Goal: Check status: Check status

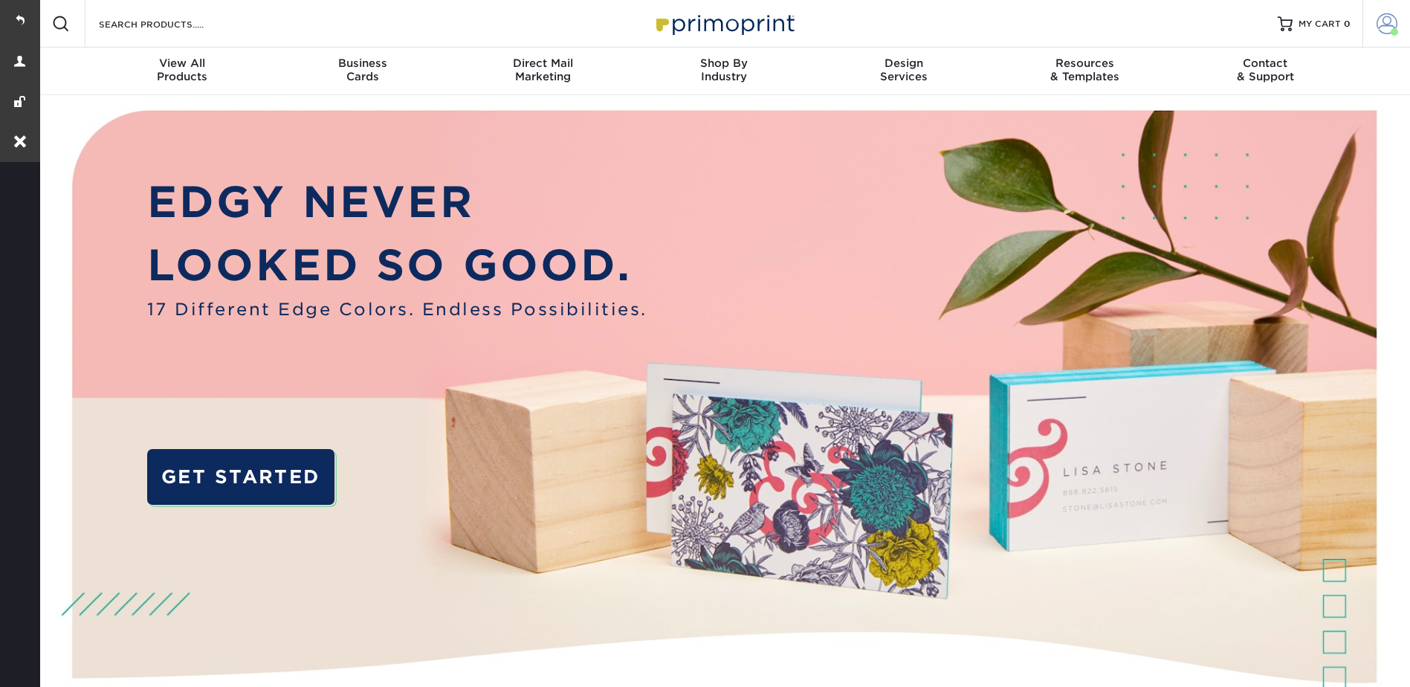
click at [1376, 26] on span at bounding box center [1386, 23] width 21 height 21
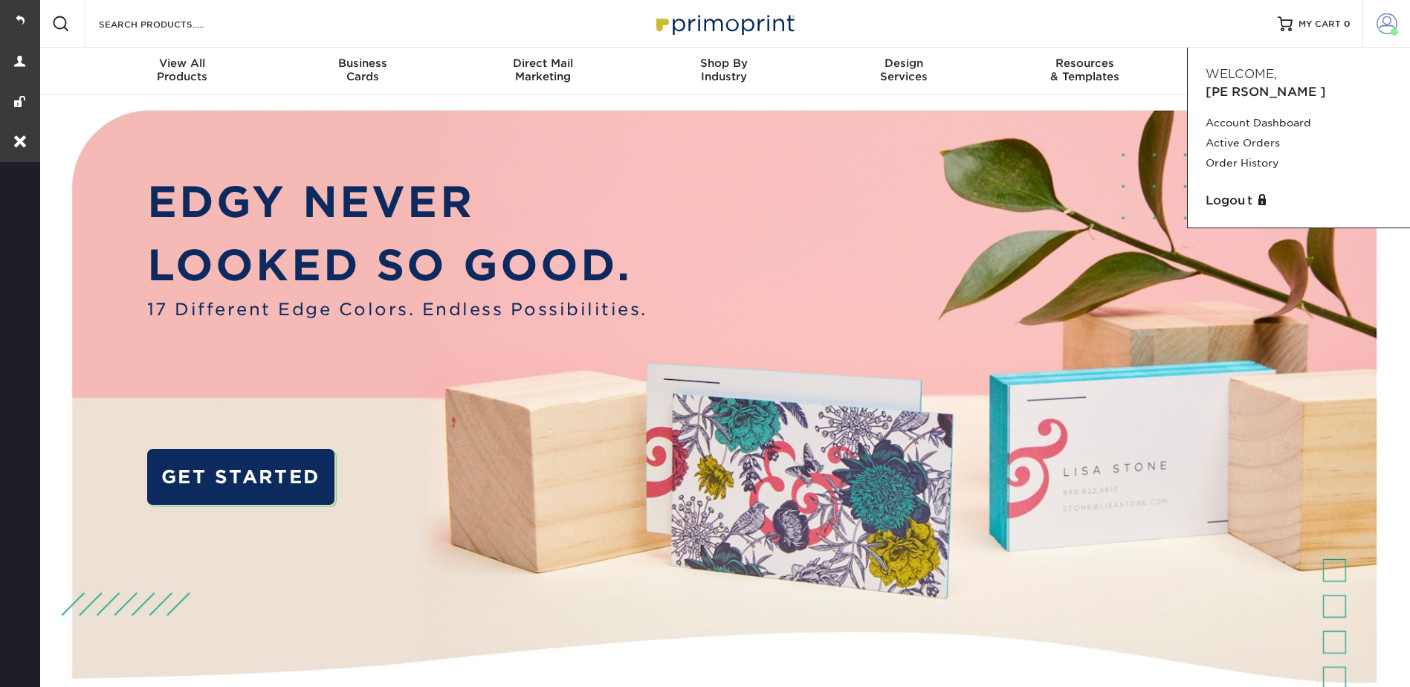
click at [1378, 25] on span at bounding box center [1386, 23] width 21 height 21
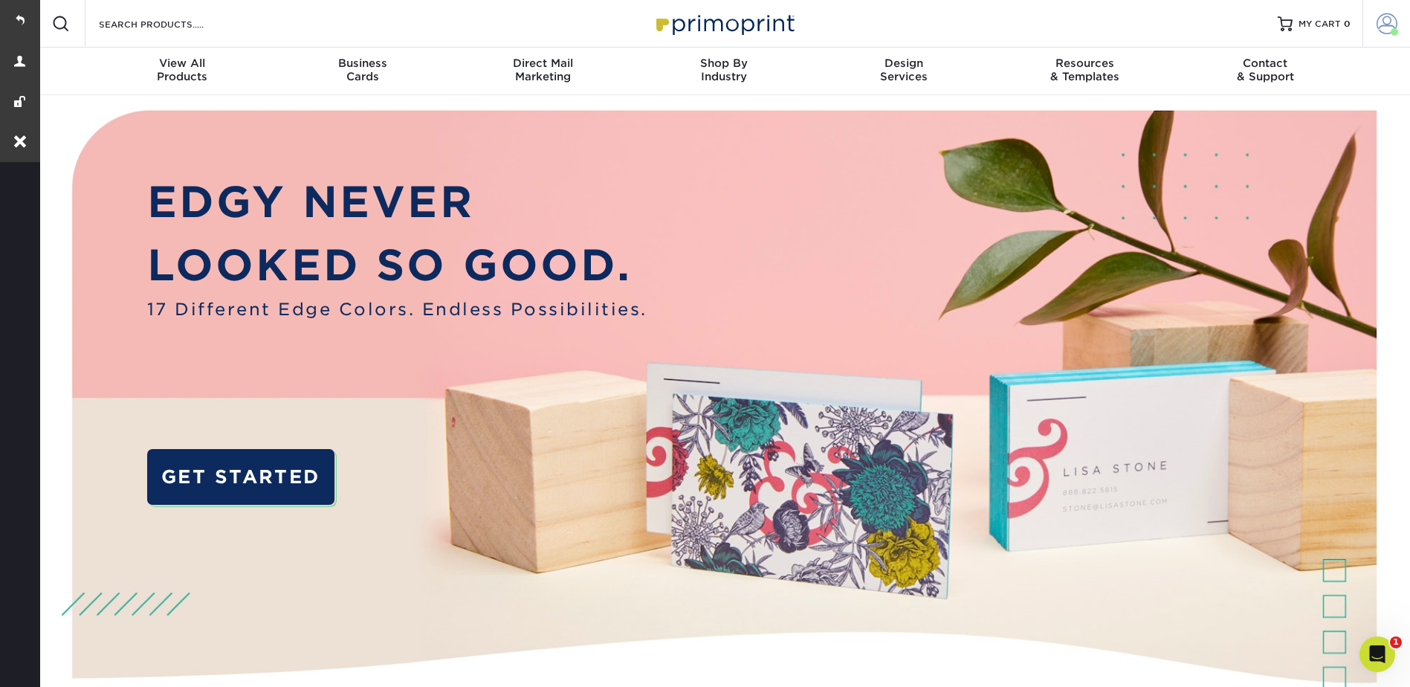
click at [1385, 22] on span at bounding box center [1386, 23] width 21 height 21
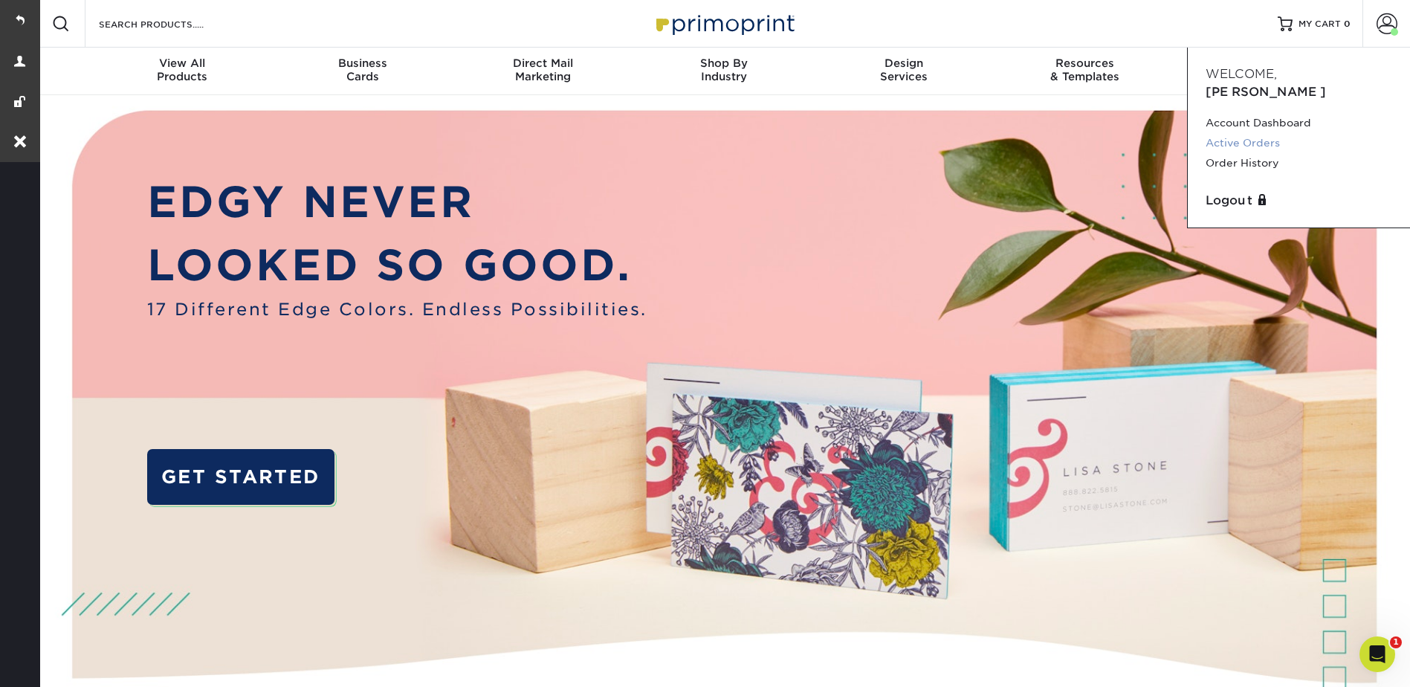
click at [1240, 133] on link "Active Orders" at bounding box center [1299, 143] width 187 height 20
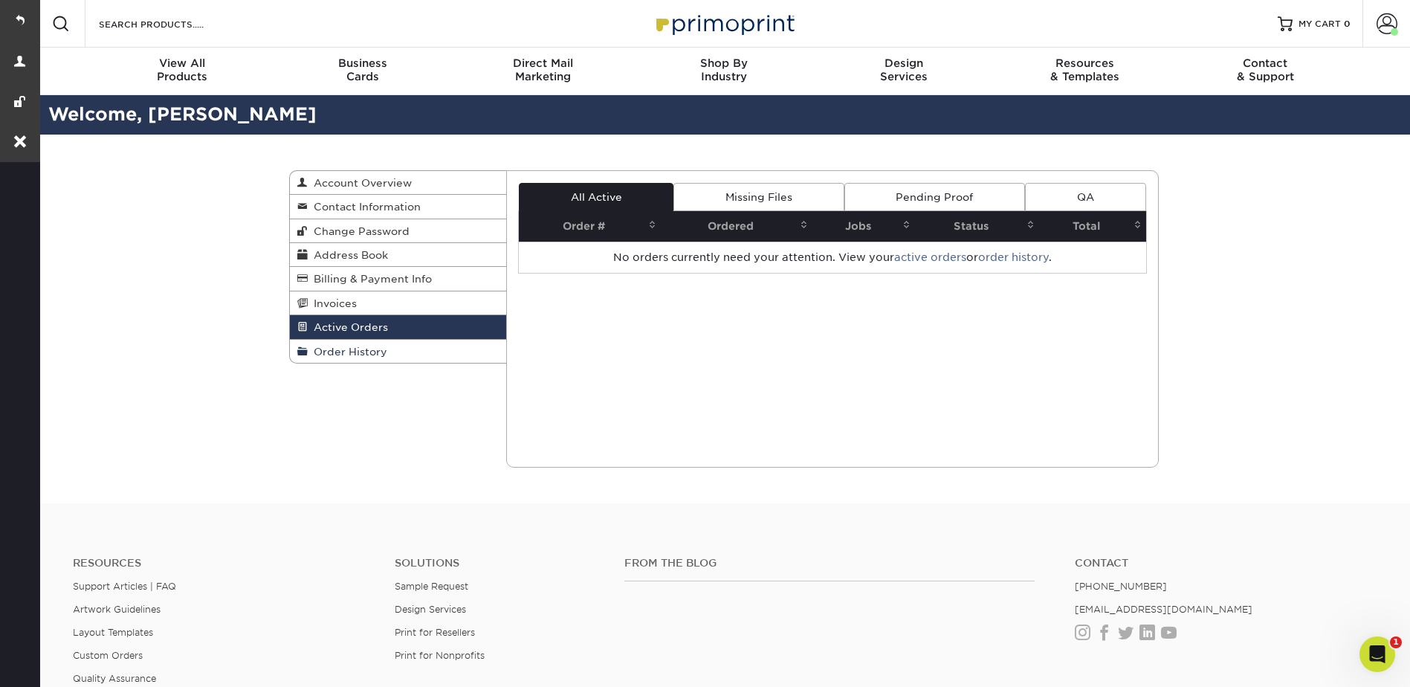
click at [358, 349] on span "Order History" at bounding box center [348, 352] width 80 height 12
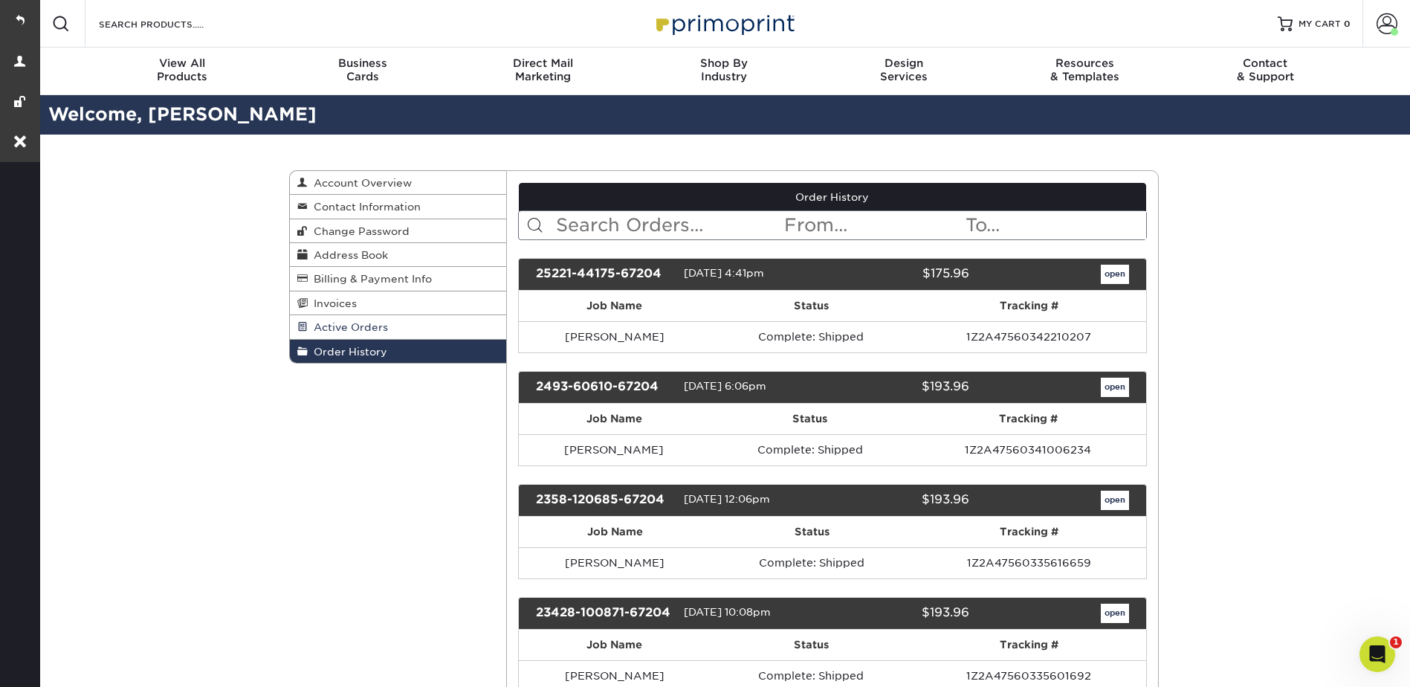
click at [346, 323] on span "Active Orders" at bounding box center [348, 327] width 80 height 12
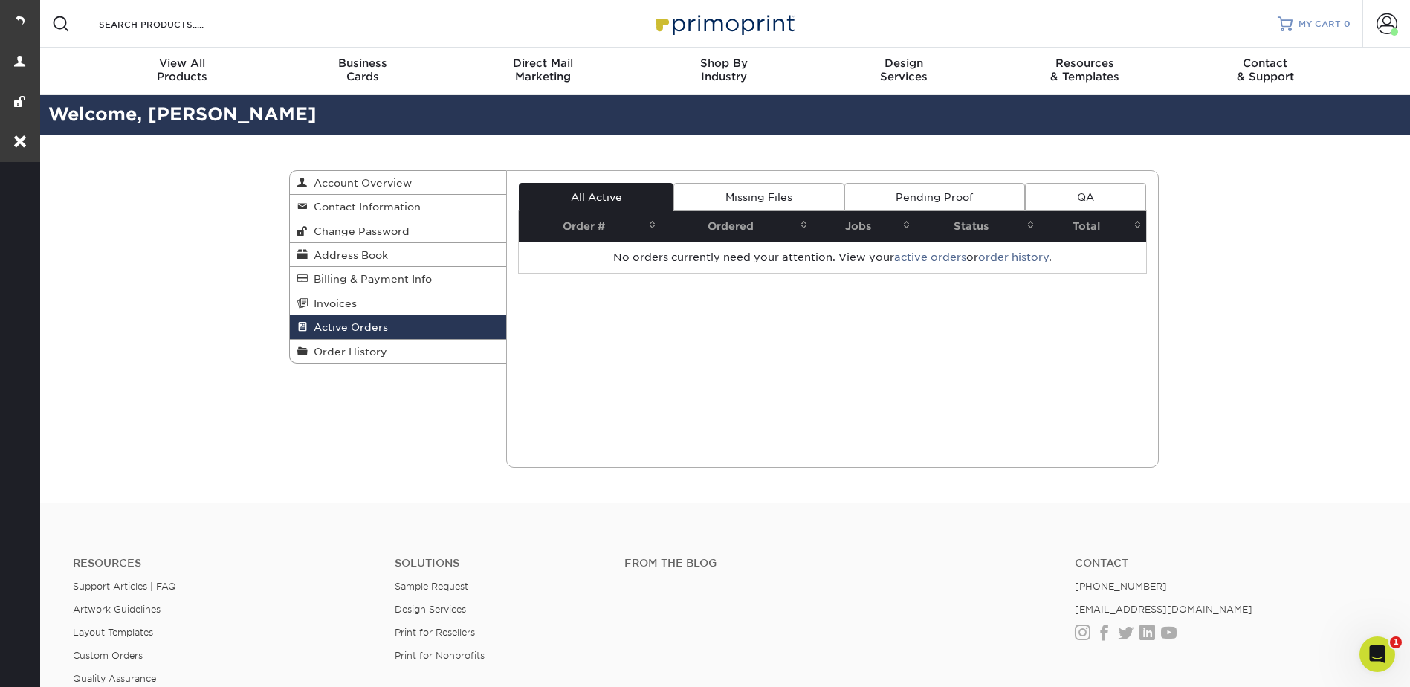
click at [1296, 22] on link "MY CART 0" at bounding box center [1314, 24] width 73 height 48
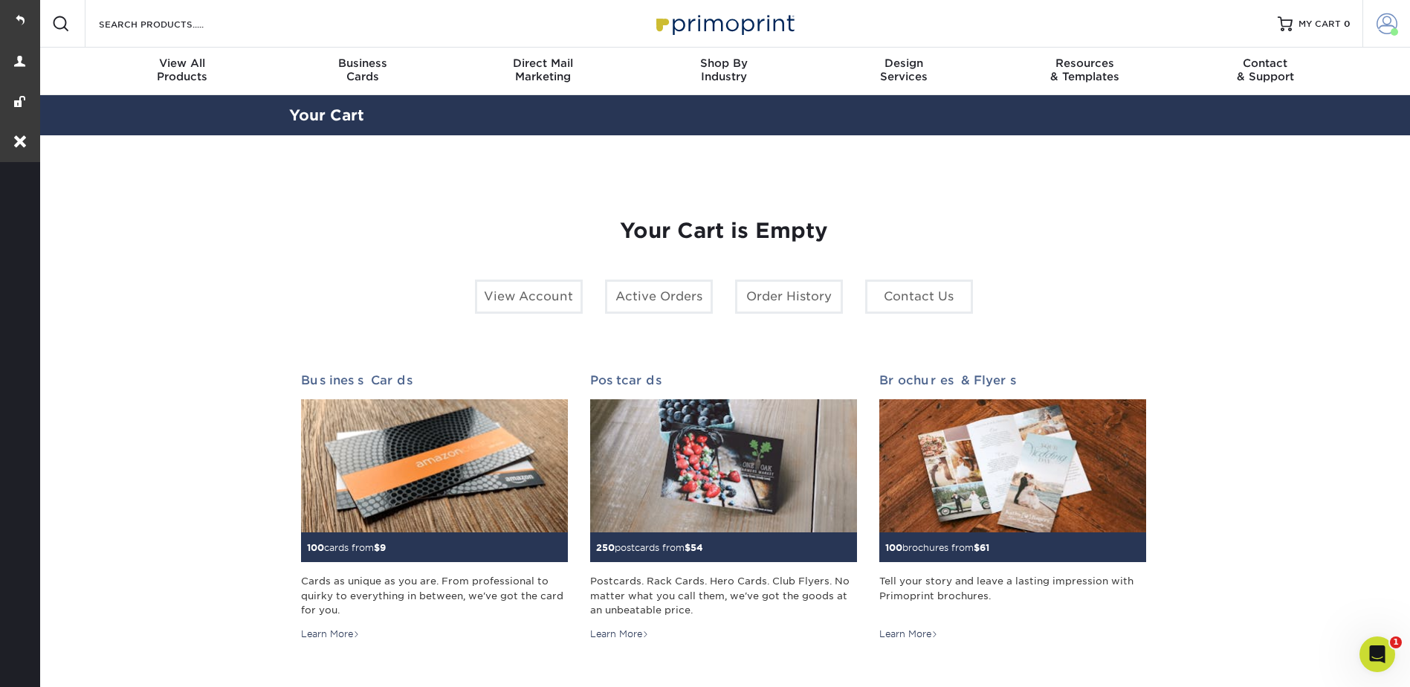
click at [1385, 16] on span at bounding box center [1386, 23] width 21 height 21
